Goal: Navigation & Orientation: Find specific page/section

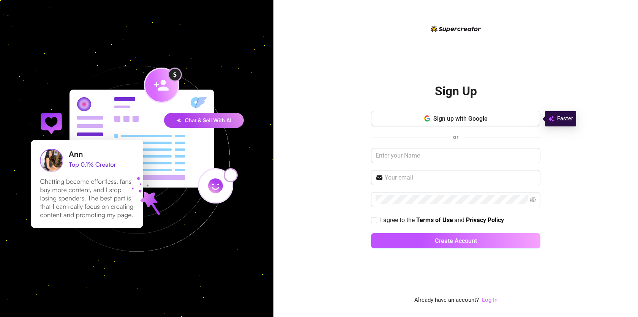
click at [488, 299] on link "Log In" at bounding box center [490, 300] width 16 height 7
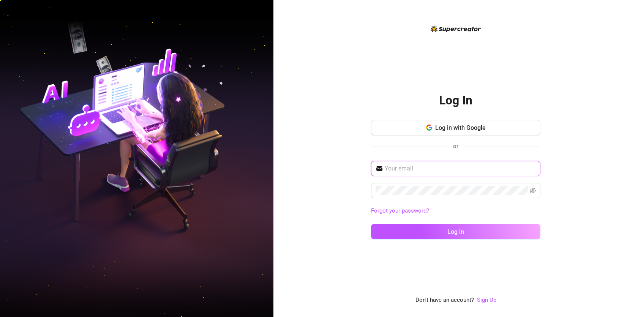
click at [402, 166] on input "text" at bounding box center [460, 168] width 151 height 9
paste input "[EMAIL_ADDRESS][DOMAIN_NAME]"
type input "[EMAIL_ADDRESS][DOMAIN_NAME]"
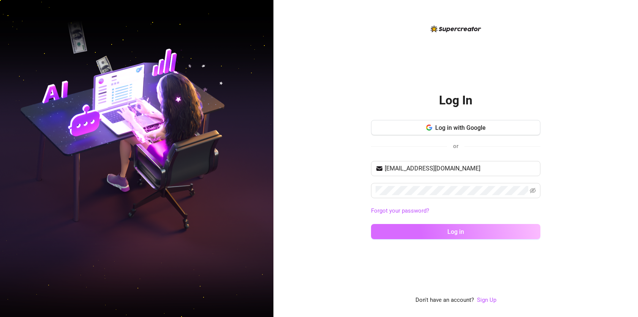
click at [423, 229] on button "Log in" at bounding box center [455, 231] width 169 height 15
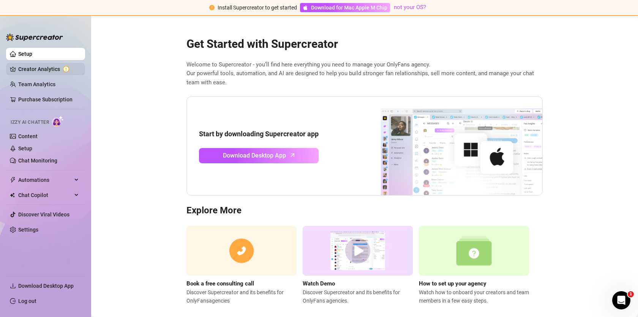
click at [31, 69] on link "Creator Analytics" at bounding box center [48, 69] width 61 height 12
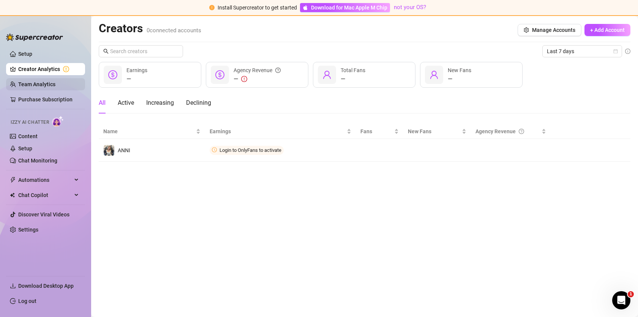
click at [38, 81] on link "Team Analytics" at bounding box center [36, 84] width 37 height 6
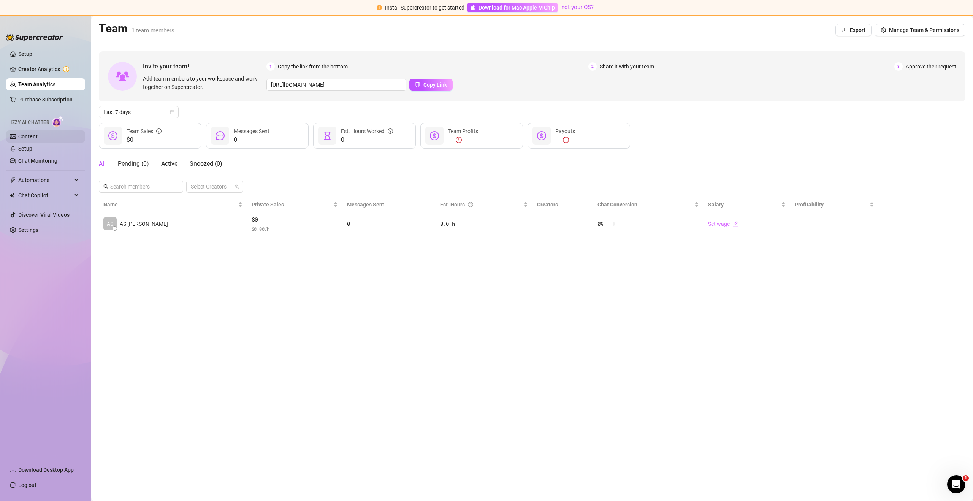
click at [38, 139] on link "Content" at bounding box center [27, 136] width 19 height 6
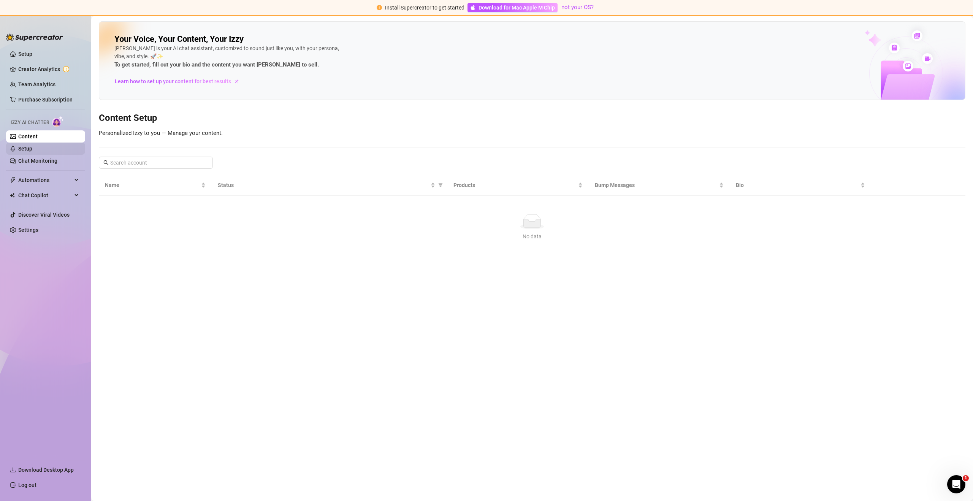
click at [29, 149] on link "Setup" at bounding box center [25, 149] width 14 height 6
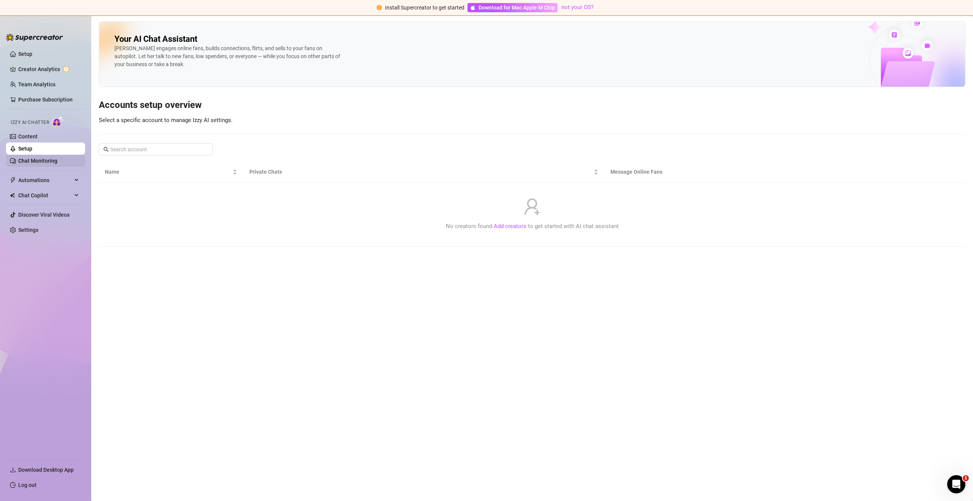
click at [33, 158] on link "Chat Monitoring" at bounding box center [37, 161] width 39 height 6
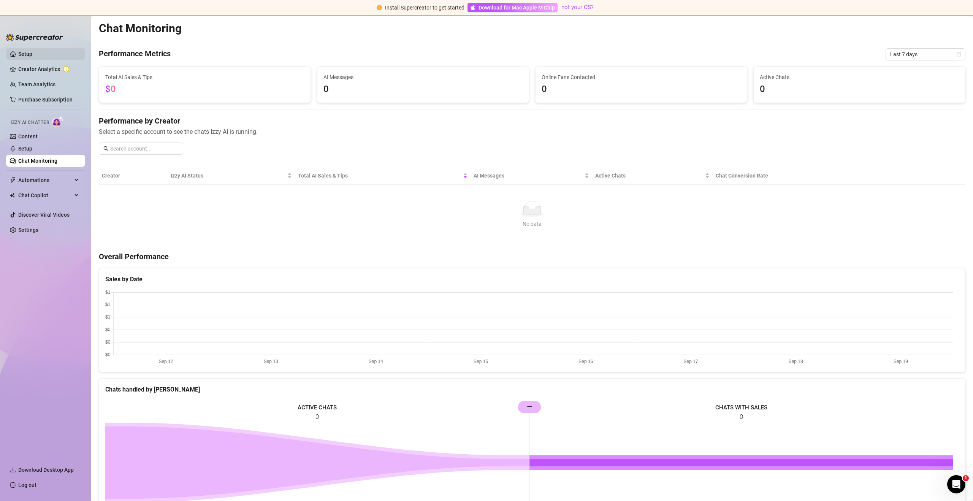
click at [22, 55] on link "Setup" at bounding box center [25, 54] width 14 height 6
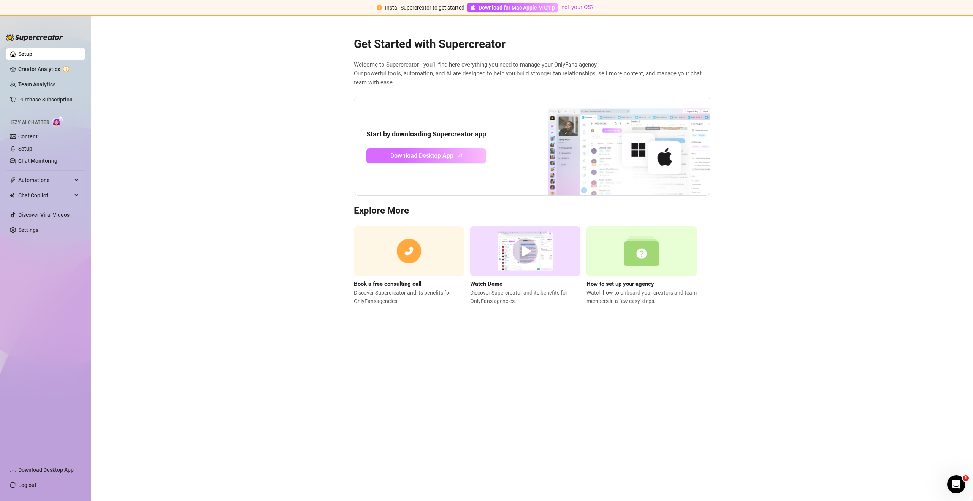
click at [416, 157] on span "Download Desktop App" at bounding box center [421, 155] width 63 height 9
